Goal: Find contact information: Find contact information

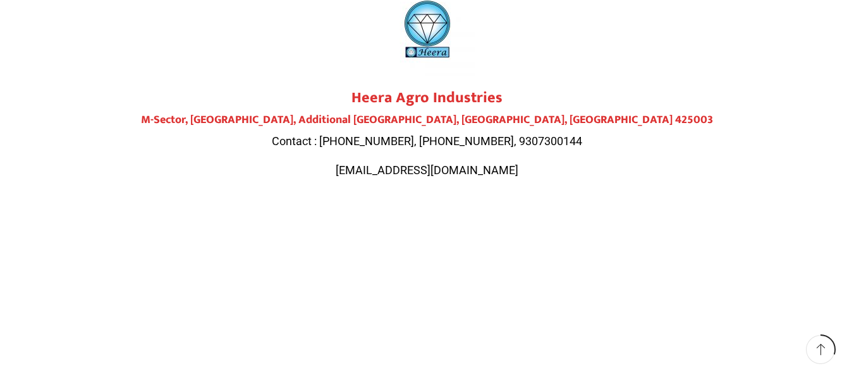
scroll to position [114, 0]
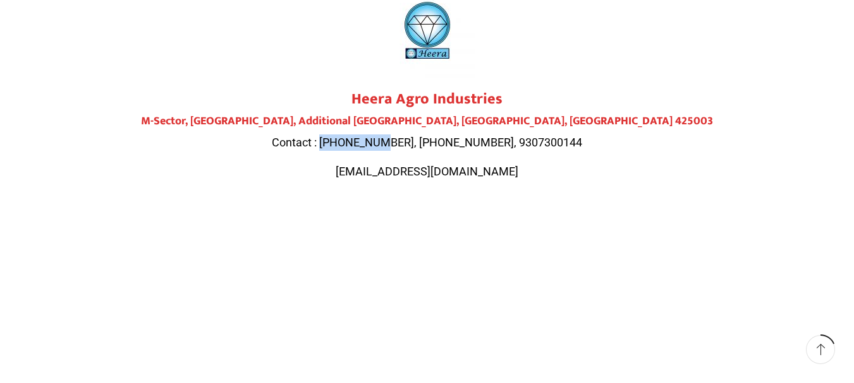
drag, startPoint x: 349, startPoint y: 138, endPoint x: 412, endPoint y: 139, distance: 63.2
click at [412, 139] on span "Contact : [PHONE_NUMBER], [PHONE_NUMBER], 9307300144" at bounding box center [427, 142] width 310 height 13
copy span "9284000511"
drag, startPoint x: 420, startPoint y: 142, endPoint x: 476, endPoint y: 142, distance: 55.6
click at [476, 142] on span "Contact : [PHONE_NUMBER], [PHONE_NUMBER], 9307300144" at bounding box center [427, 142] width 310 height 13
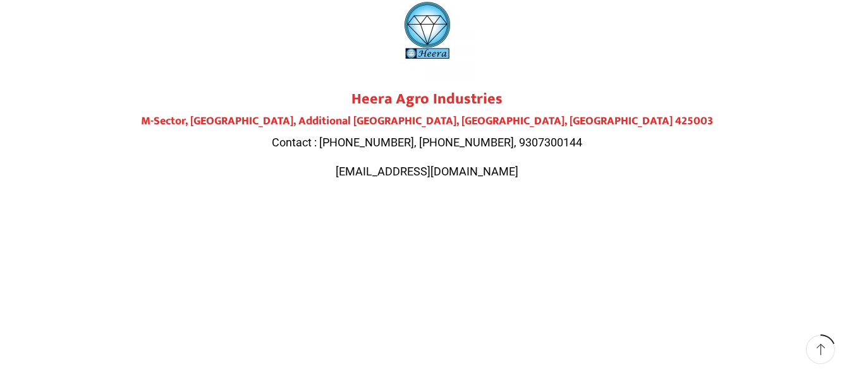
click at [498, 142] on span "Contact : [PHONE_NUMBER], [PHONE_NUMBER], 9307300144" at bounding box center [427, 142] width 310 height 13
drag, startPoint x: 489, startPoint y: 140, endPoint x: 558, endPoint y: 138, distance: 69.5
click at [558, 138] on p "Contact : [PHONE_NUMBER], [PHONE_NUMBER], 9307300144" at bounding box center [427, 143] width 708 height 16
copy span "9307300144"
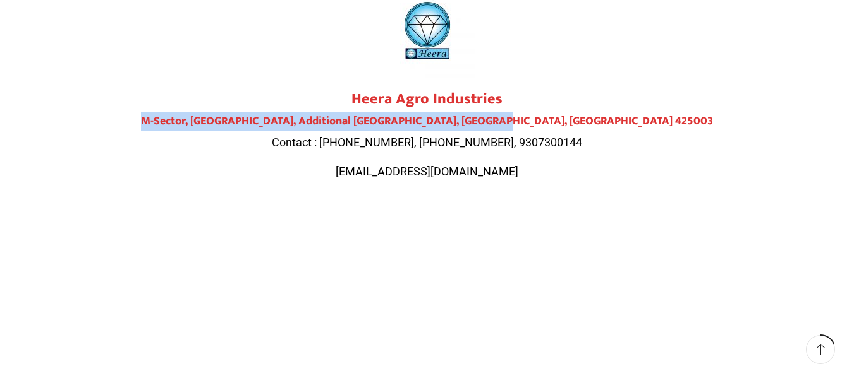
drag, startPoint x: 589, startPoint y: 123, endPoint x: 243, endPoint y: 119, distance: 345.6
click at [243, 119] on h4 "M-Sector, [GEOGRAPHIC_DATA], Additional [GEOGRAPHIC_DATA], [GEOGRAPHIC_DATA], […" at bounding box center [427, 122] width 708 height 14
copy h4 "M-Sector, [GEOGRAPHIC_DATA], Additional [GEOGRAPHIC_DATA], [GEOGRAPHIC_DATA], […"
